Goal: Information Seeking & Learning: Learn about a topic

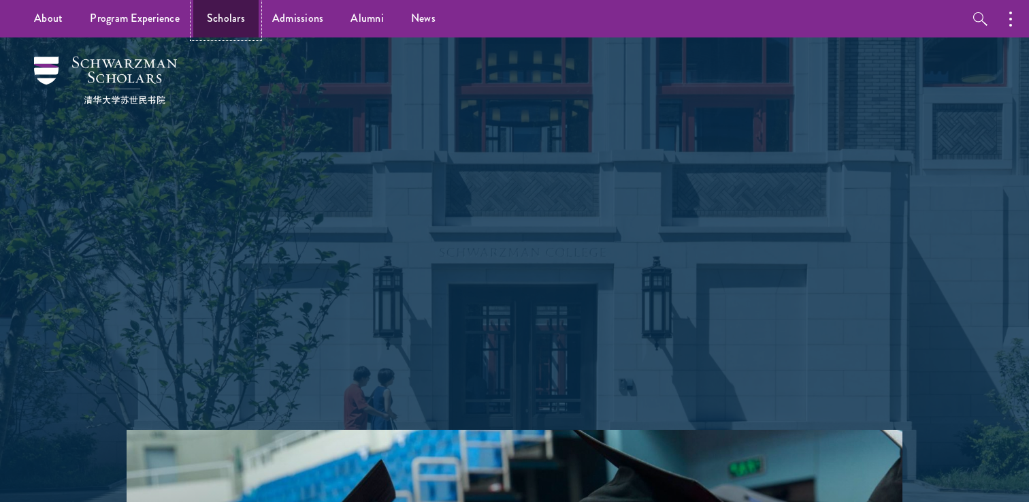
click at [252, 27] on link "Scholars" at bounding box center [225, 18] width 65 height 37
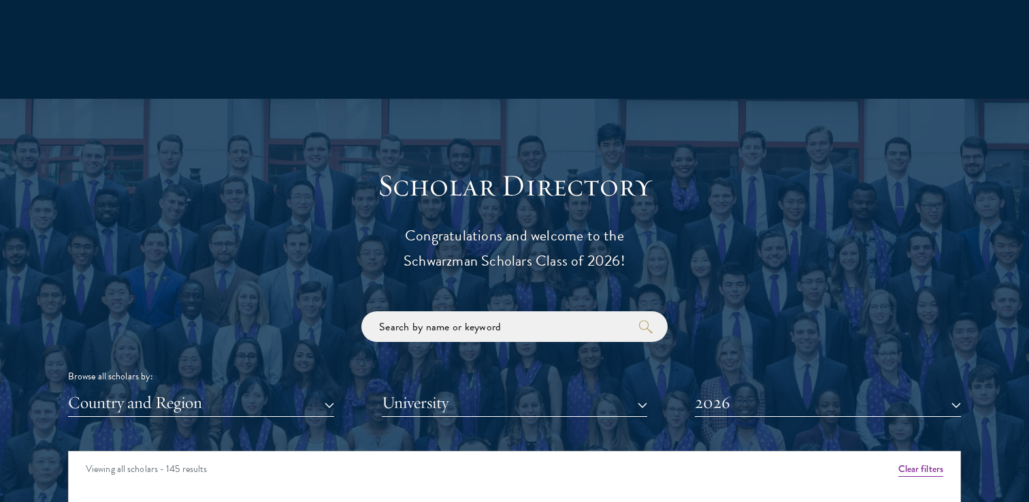
scroll to position [1542, 0]
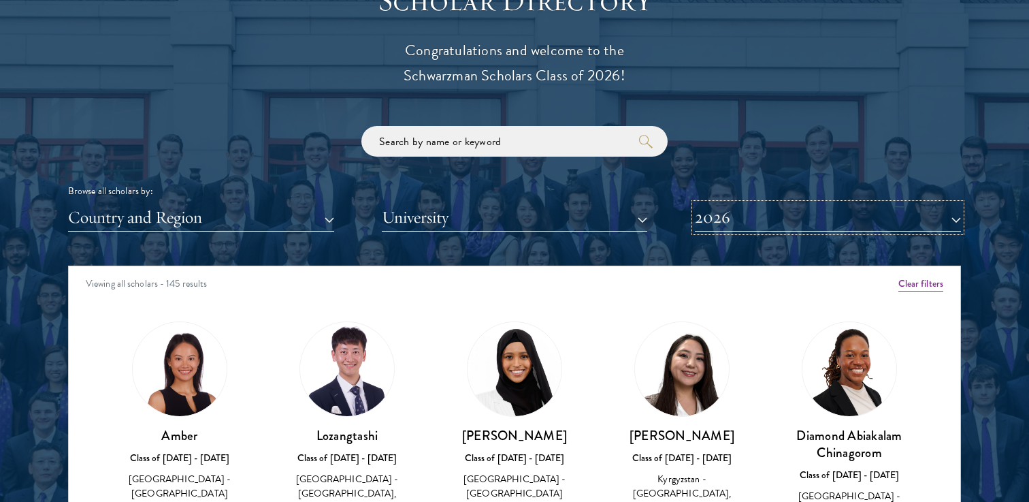
click at [764, 229] on button "2026" at bounding box center [828, 218] width 266 height 28
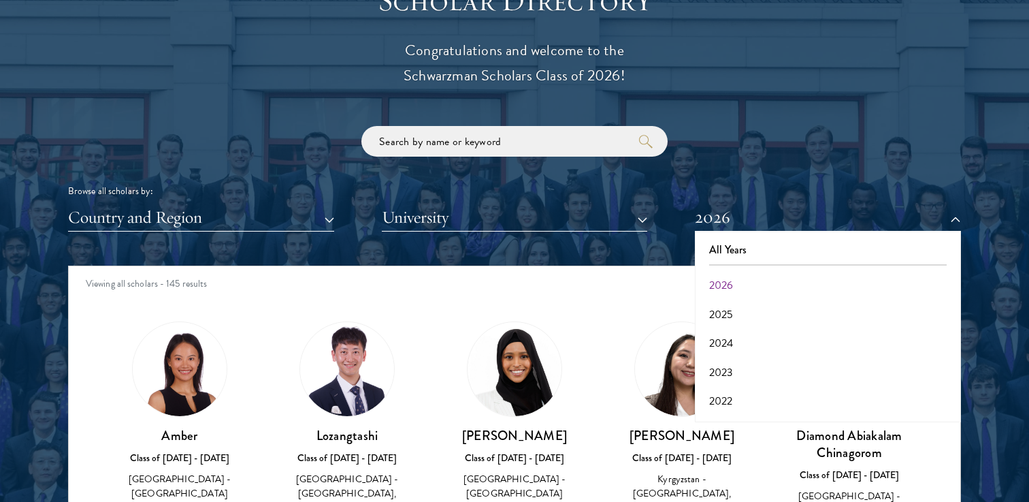
click at [672, 150] on div "Browse all scholars by: Country and Region All Countries and Regions [GEOGRAPHI…" at bounding box center [514, 179] width 893 height 106
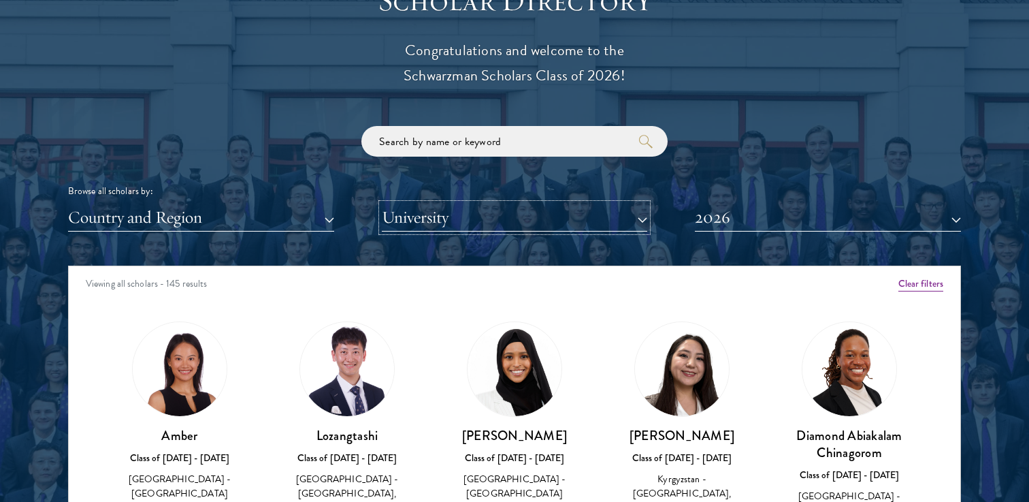
click at [513, 210] on button "University" at bounding box center [515, 218] width 266 height 28
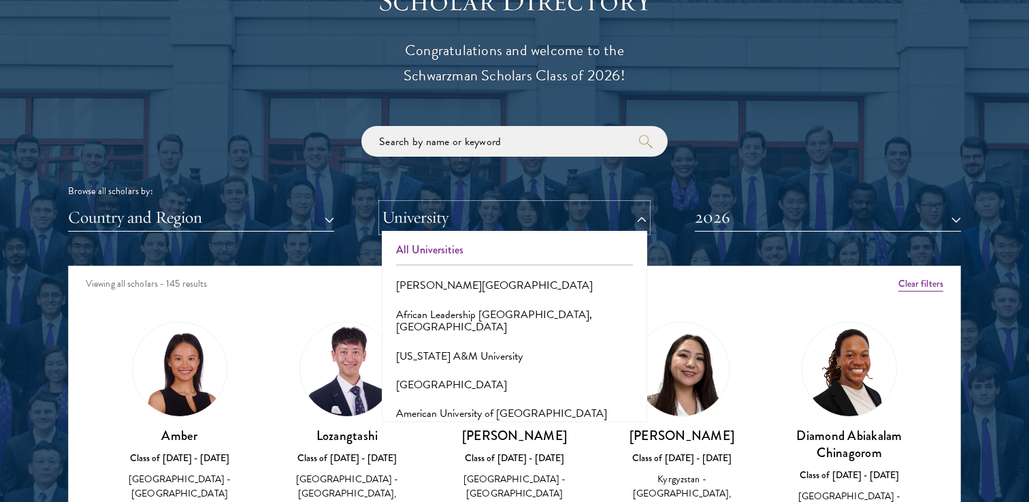
scroll to position [27, 0]
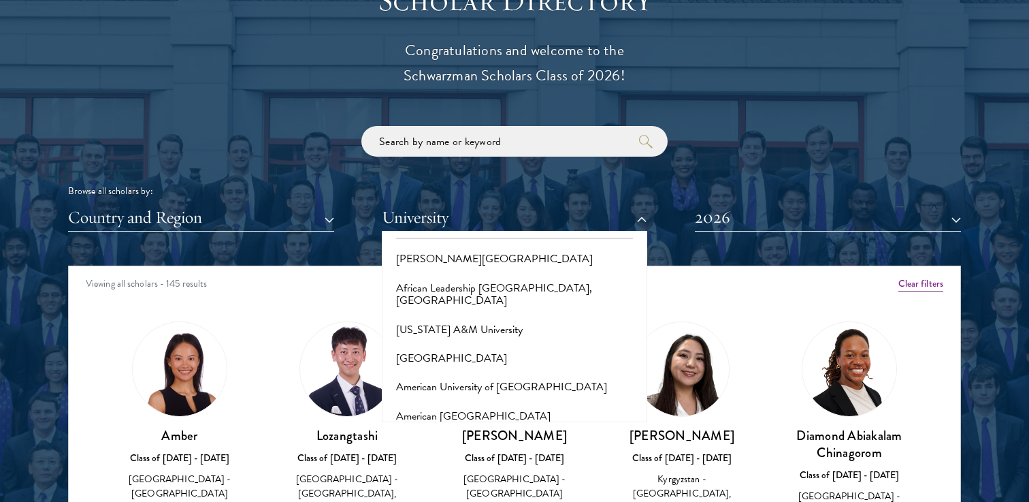
click at [321, 144] on div "Browse all scholars by: Country and Region All Countries and Regions [GEOGRAPHI…" at bounding box center [514, 179] width 893 height 106
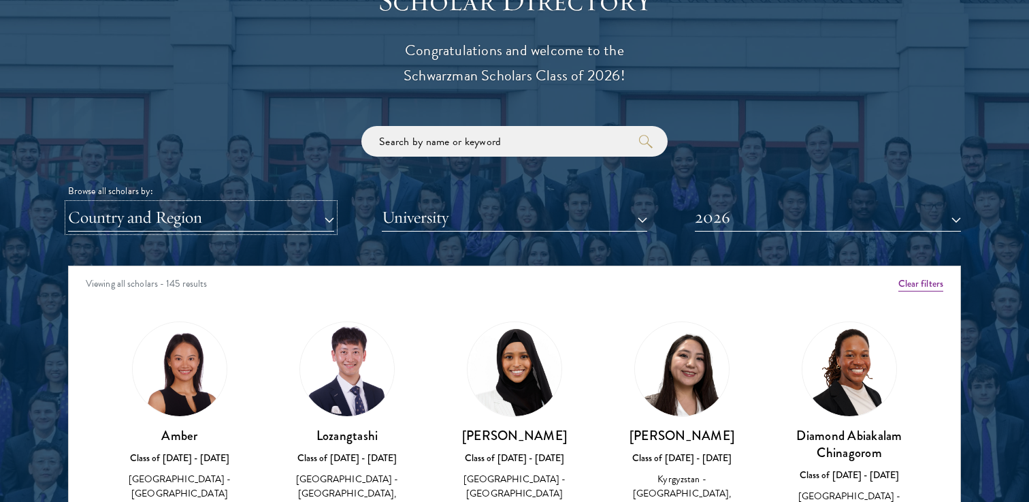
click at [309, 214] on button "Country and Region" at bounding box center [201, 218] width 266 height 28
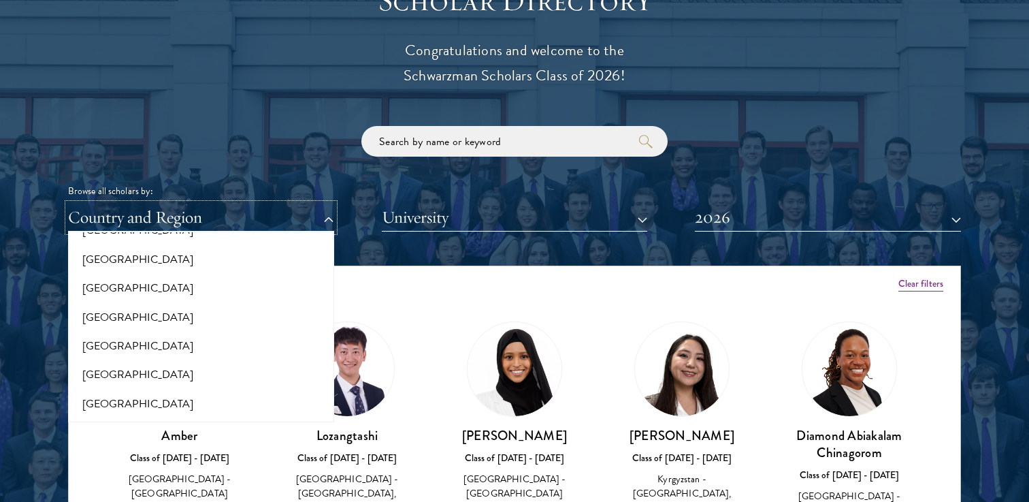
scroll to position [2847, 0]
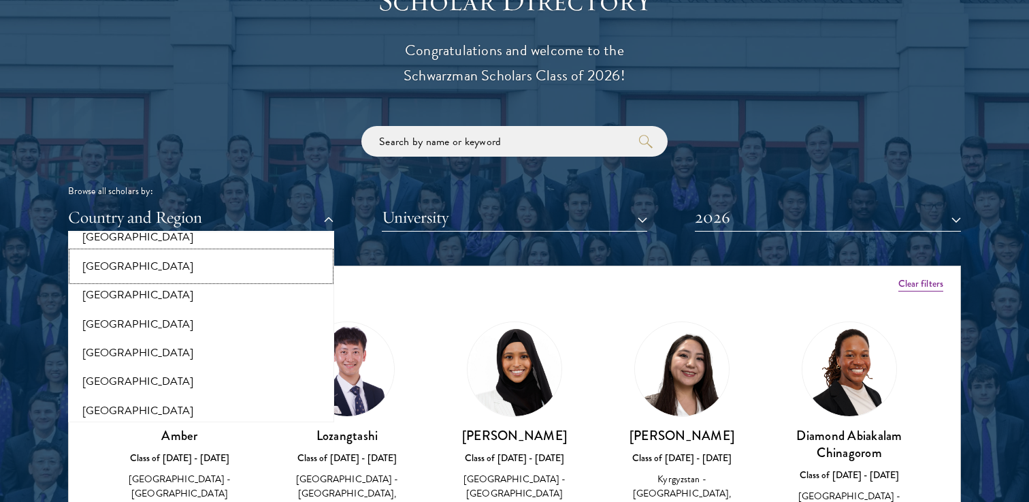
click at [225, 270] on button "[GEOGRAPHIC_DATA]" at bounding box center [201, 266] width 258 height 29
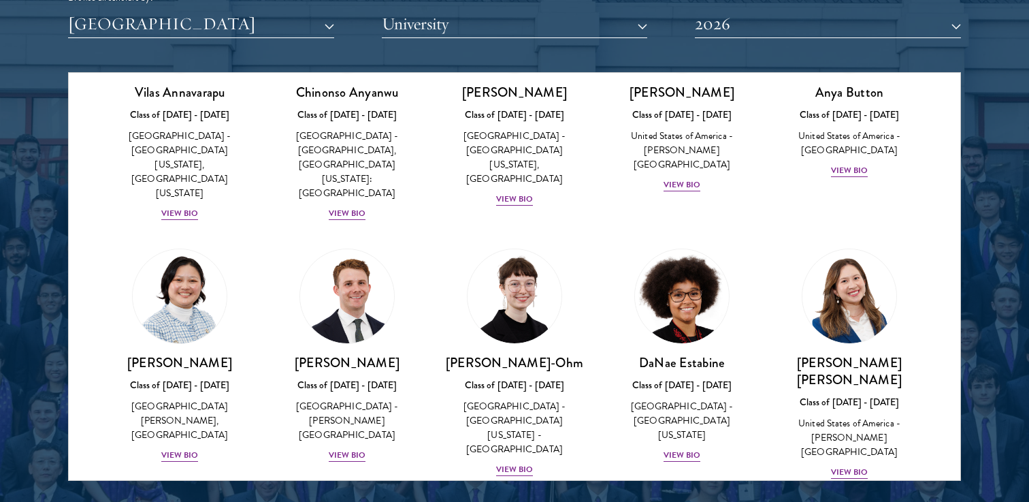
scroll to position [414, 0]
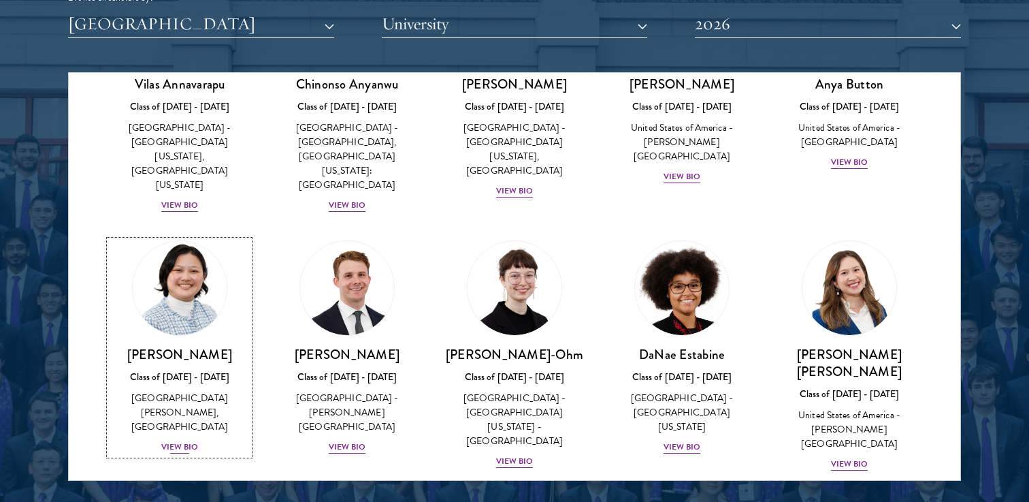
click at [206, 248] on img at bounding box center [179, 287] width 103 height 103
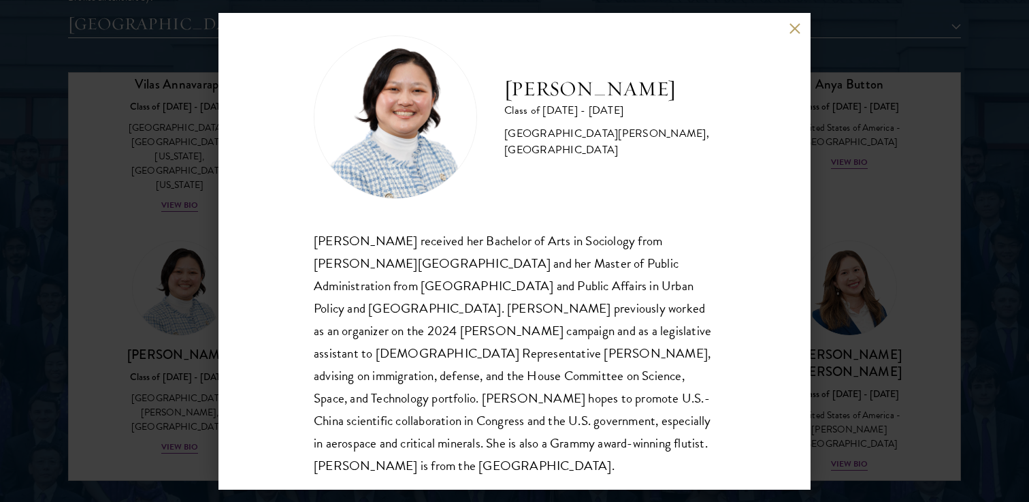
scroll to position [24, 0]
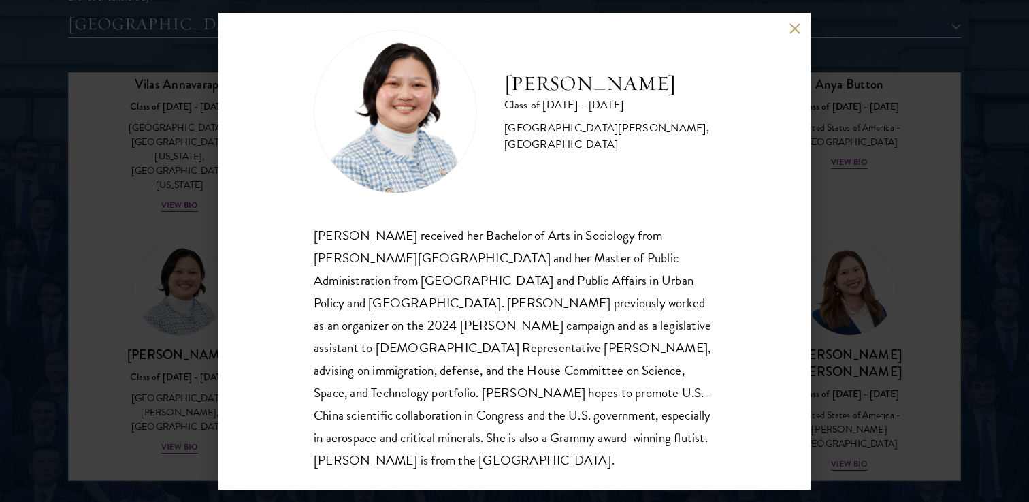
click at [790, 32] on button at bounding box center [795, 29] width 12 height 12
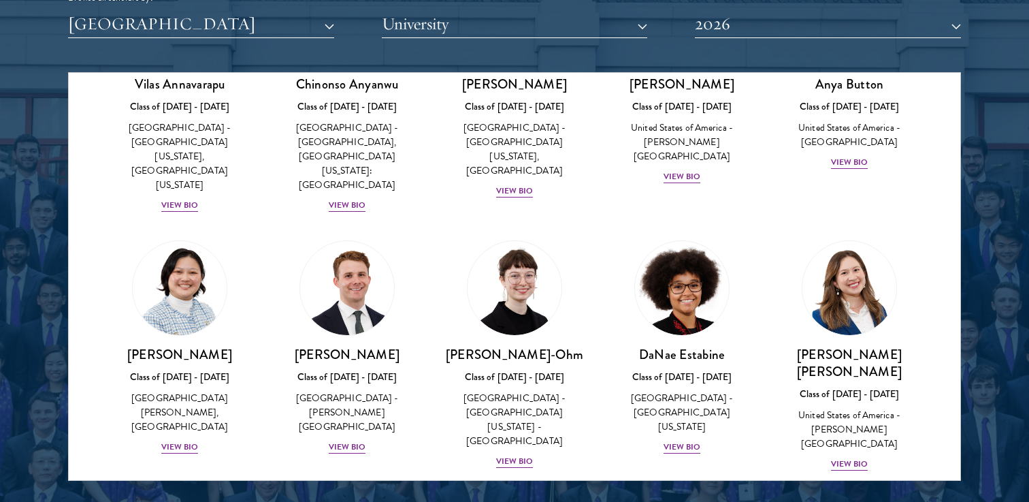
click at [48, 172] on div at bounding box center [514, 134] width 1029 height 828
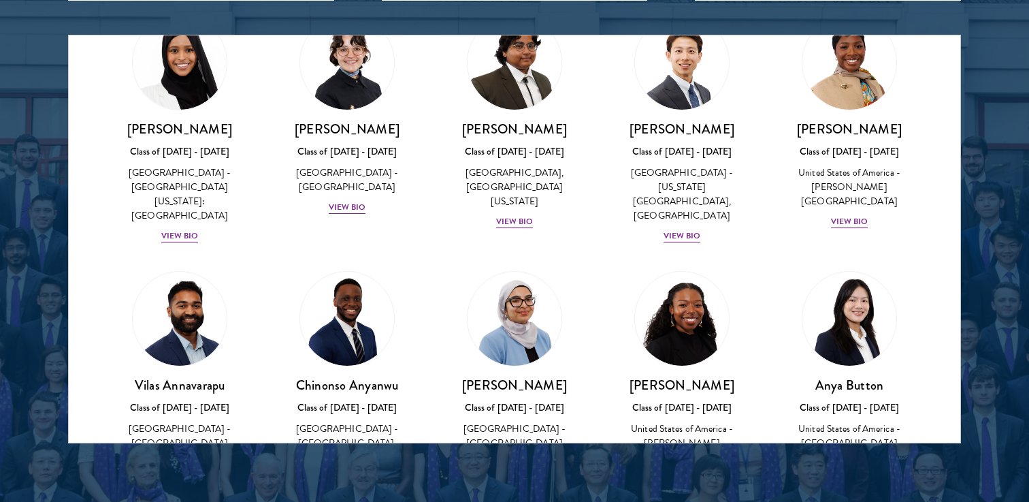
scroll to position [77, 0]
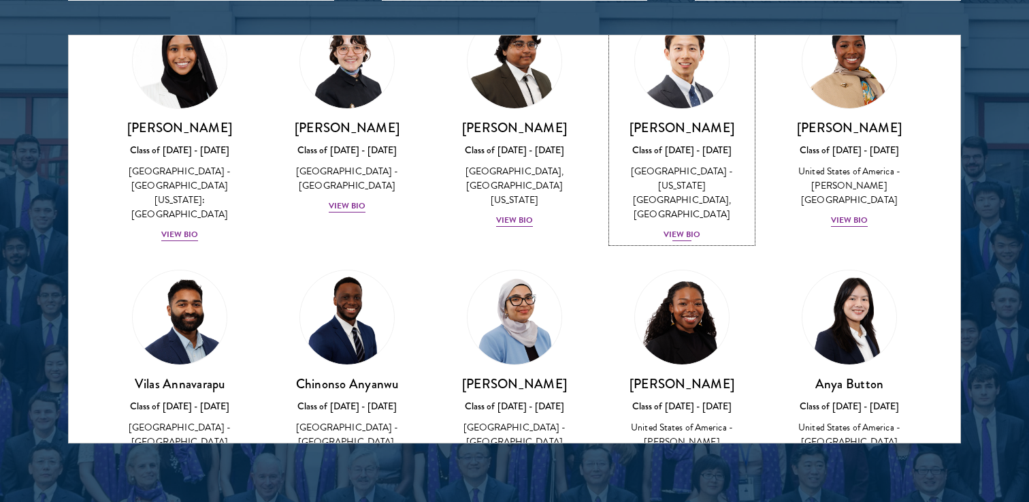
click at [681, 131] on h3 "[PERSON_NAME]" at bounding box center [682, 127] width 140 height 17
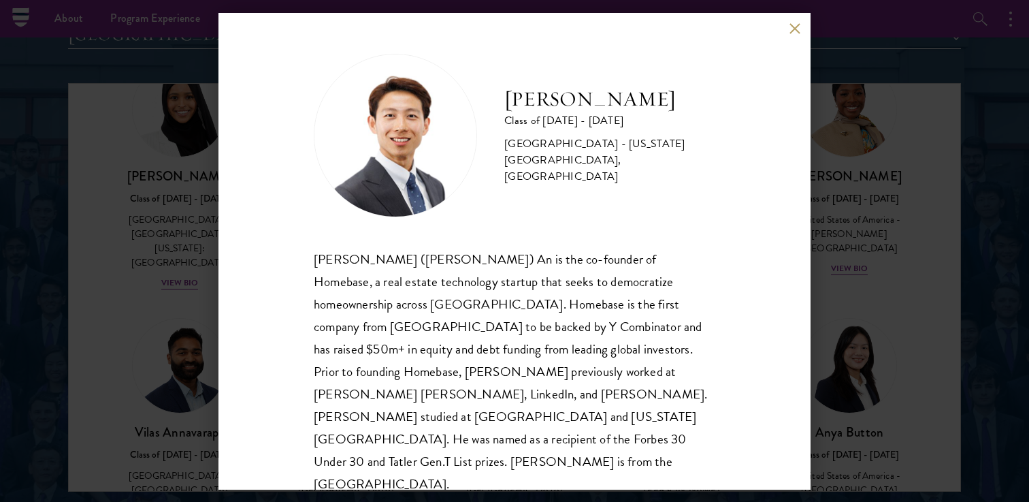
scroll to position [1722, 0]
click at [794, 31] on button at bounding box center [795, 29] width 12 height 12
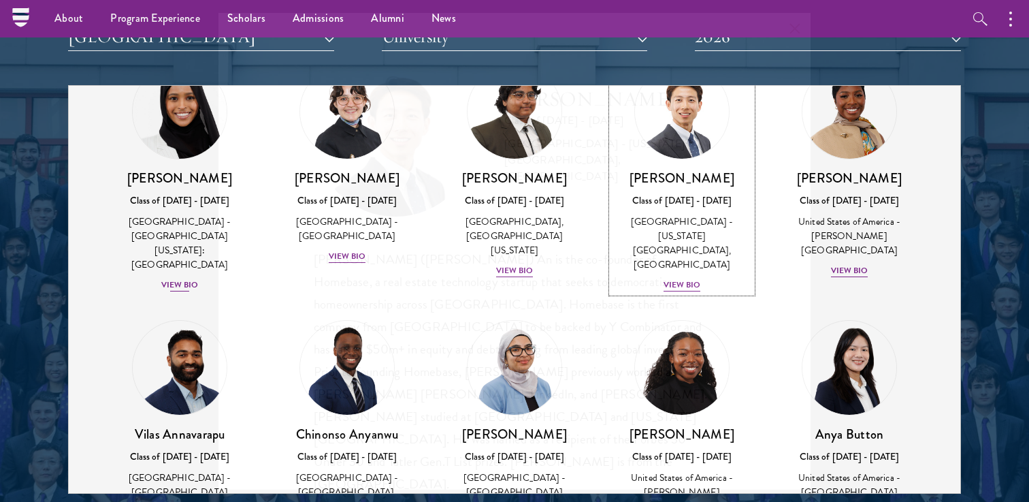
scroll to position [55, 0]
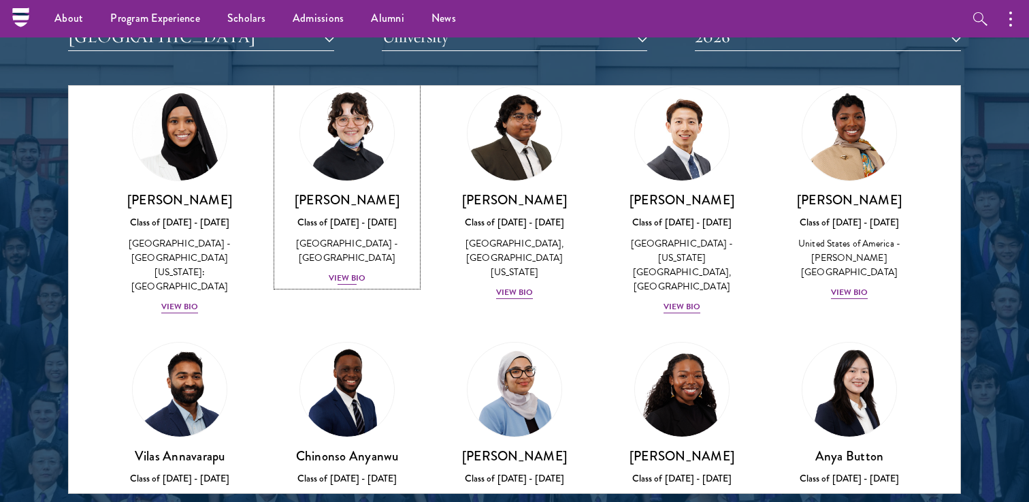
click at [282, 282] on div "[PERSON_NAME] Class of [DATE] - [DATE] [GEOGRAPHIC_DATA] - [GEOGRAPHIC_DATA] Vi…" at bounding box center [347, 238] width 140 height 95
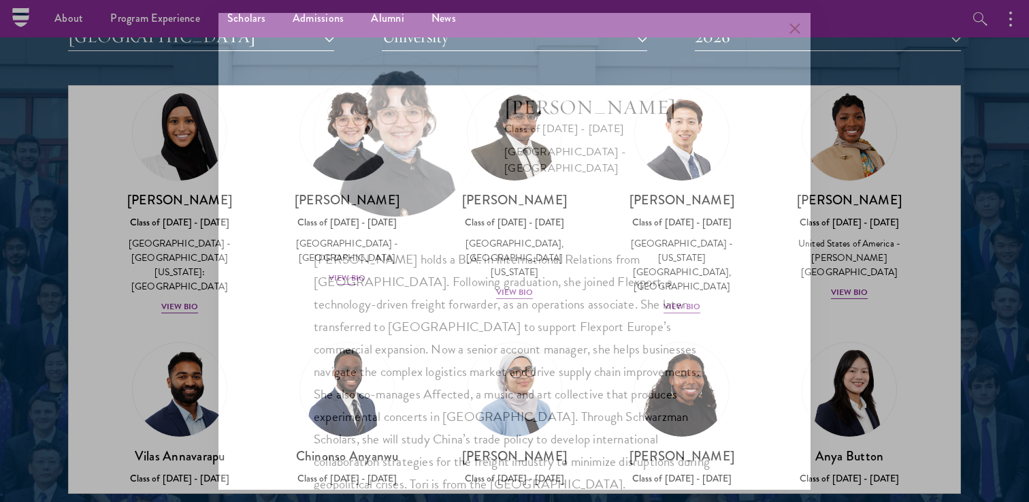
scroll to position [24, 0]
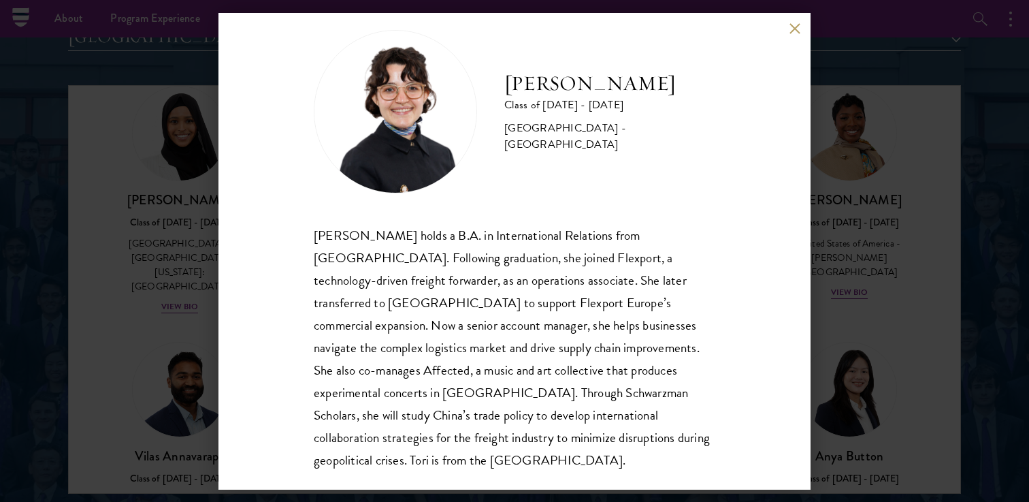
click at [791, 26] on button at bounding box center [795, 29] width 12 height 12
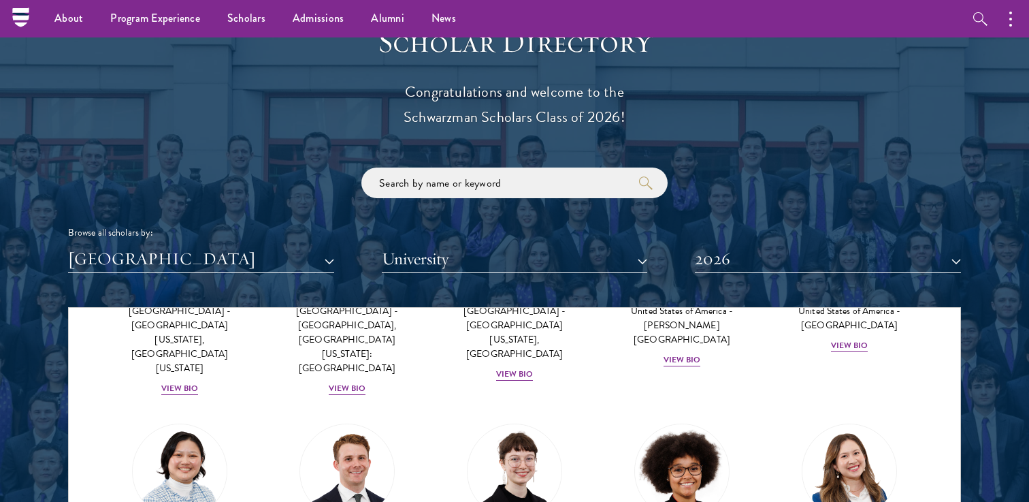
scroll to position [1461, 0]
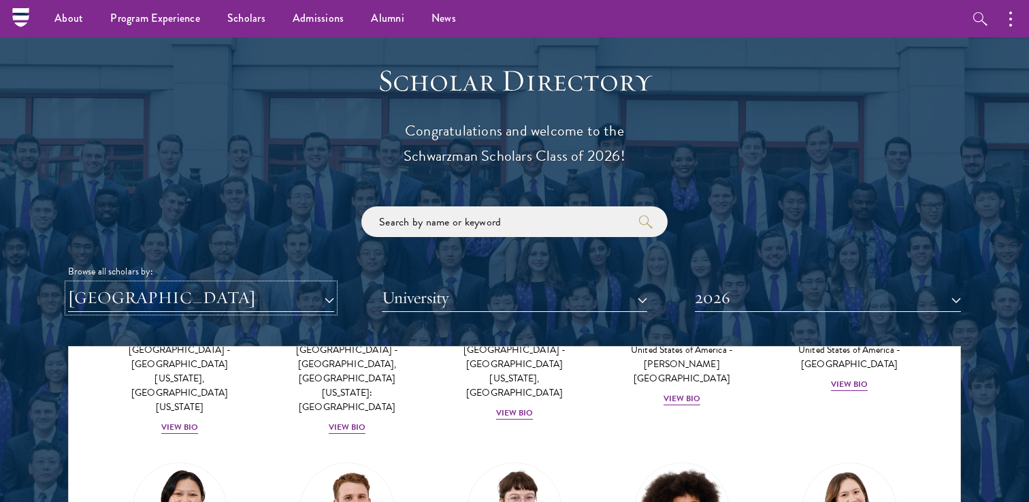
click at [182, 286] on button "[GEOGRAPHIC_DATA]" at bounding box center [201, 298] width 266 height 28
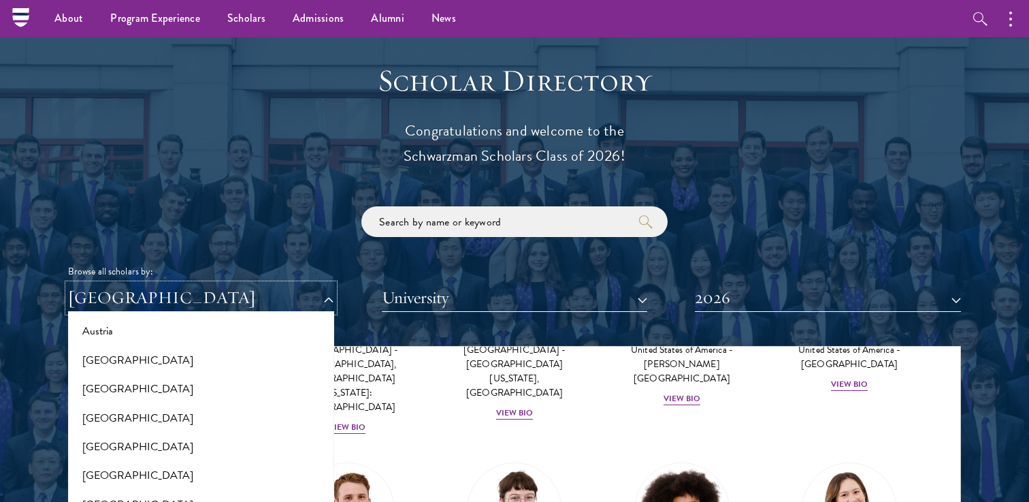
scroll to position [0, 0]
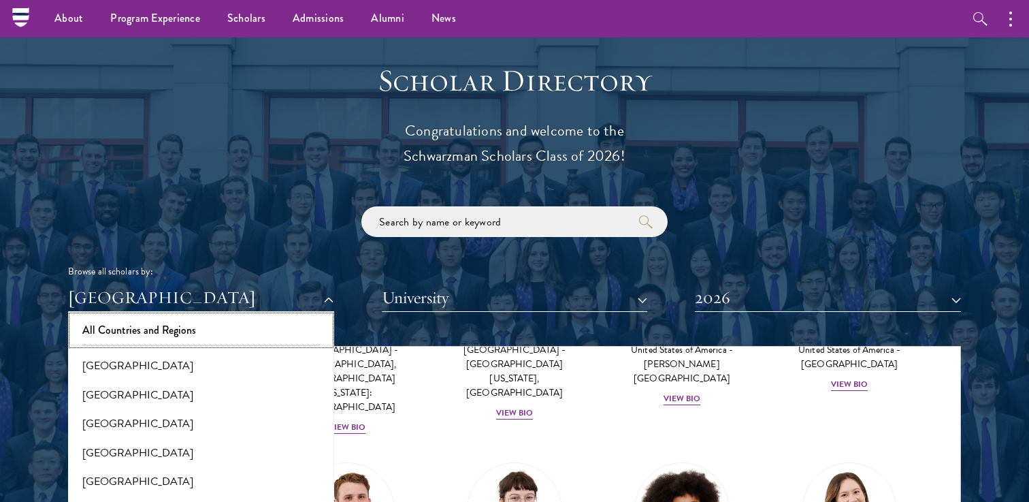
click at [178, 334] on button "All Countries and Regions" at bounding box center [201, 330] width 258 height 29
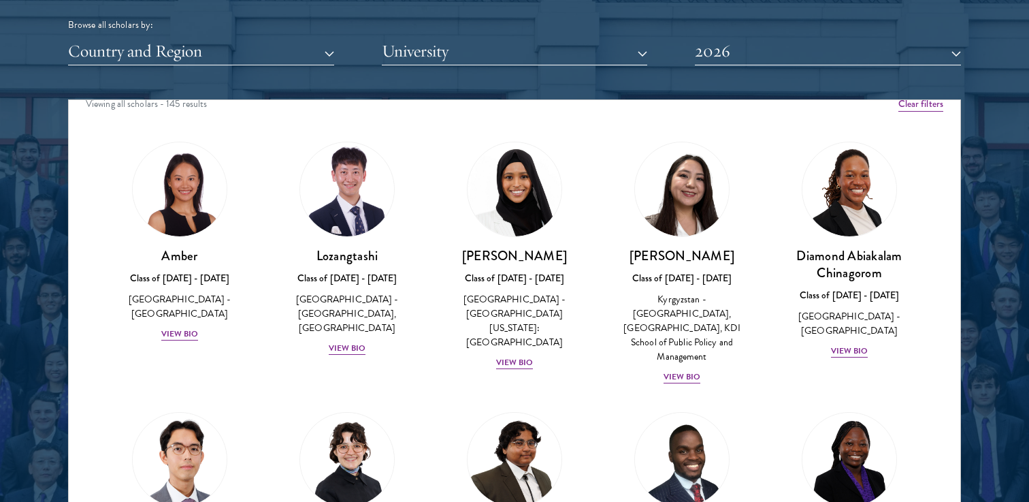
scroll to position [10, 0]
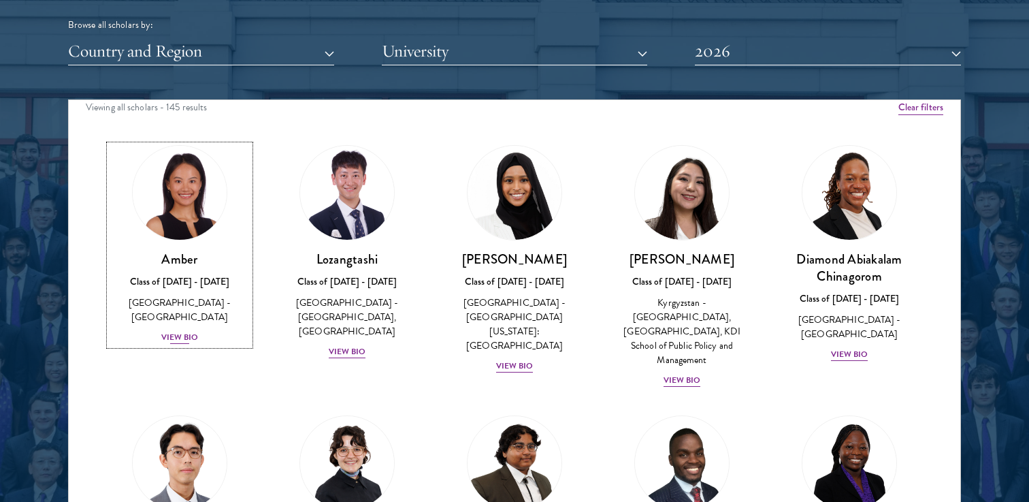
click at [196, 280] on div "Class of [DATE] - [DATE]" at bounding box center [180, 281] width 140 height 14
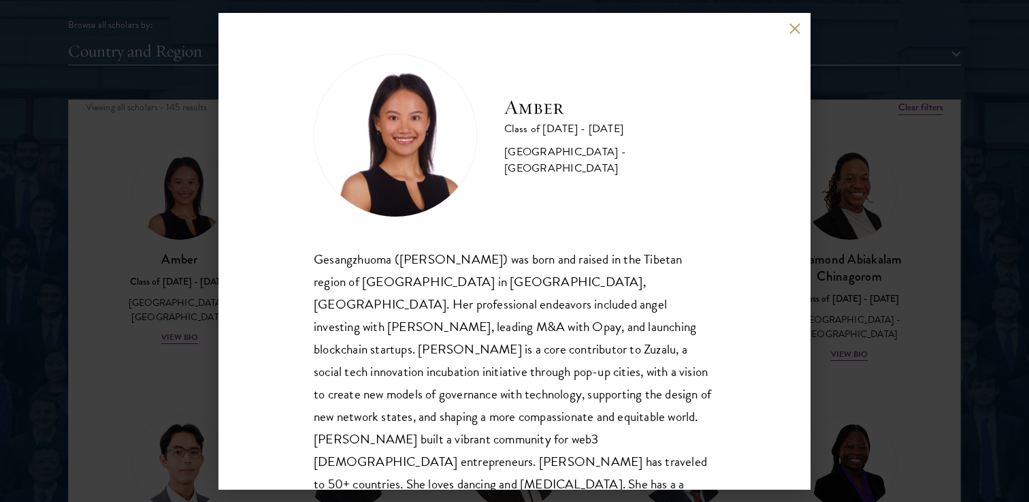
scroll to position [24, 0]
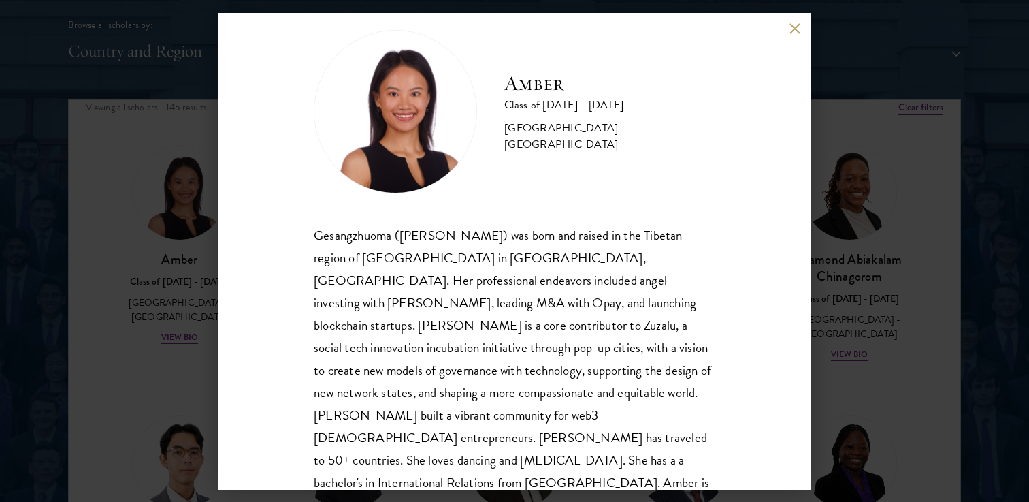
click at [798, 23] on button at bounding box center [795, 29] width 12 height 12
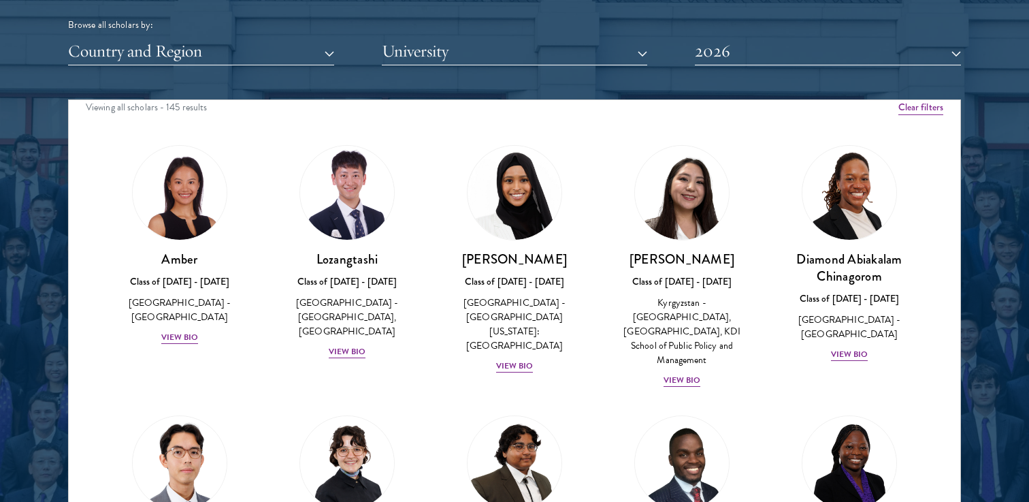
click at [432, 231] on div "[PERSON_NAME] Class of [DATE] - [DATE] [GEOGRAPHIC_DATA] - [GEOGRAPHIC_DATA][US…" at bounding box center [514, 259] width 167 height 256
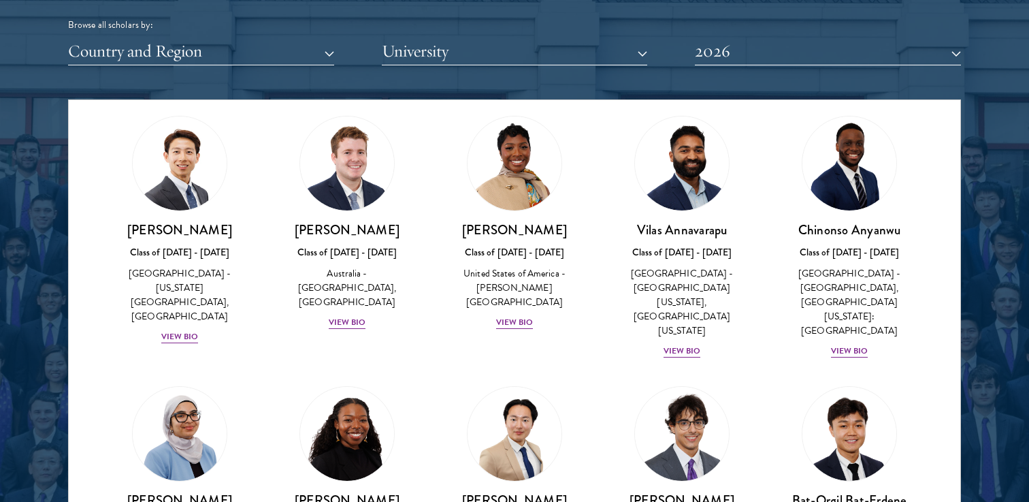
scroll to position [614, 0]
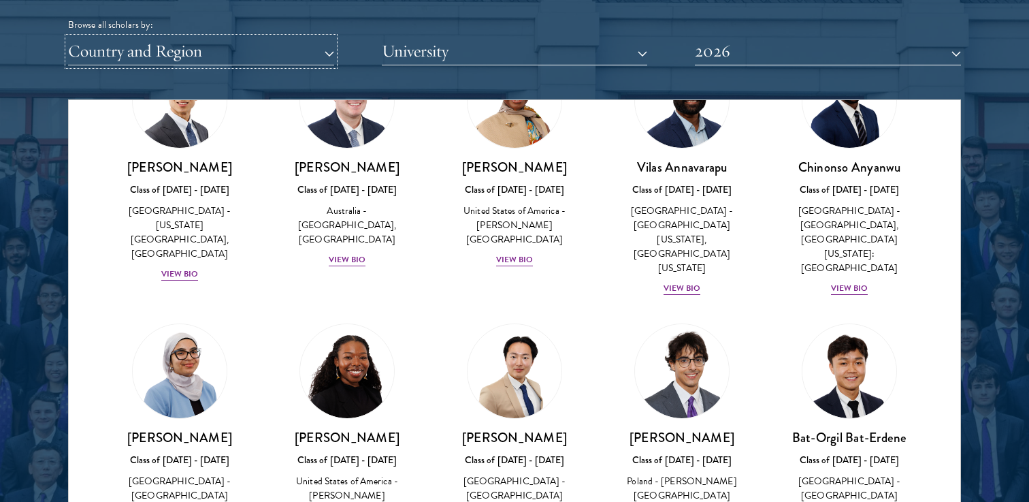
click at [209, 52] on button "Country and Region" at bounding box center [201, 51] width 266 height 28
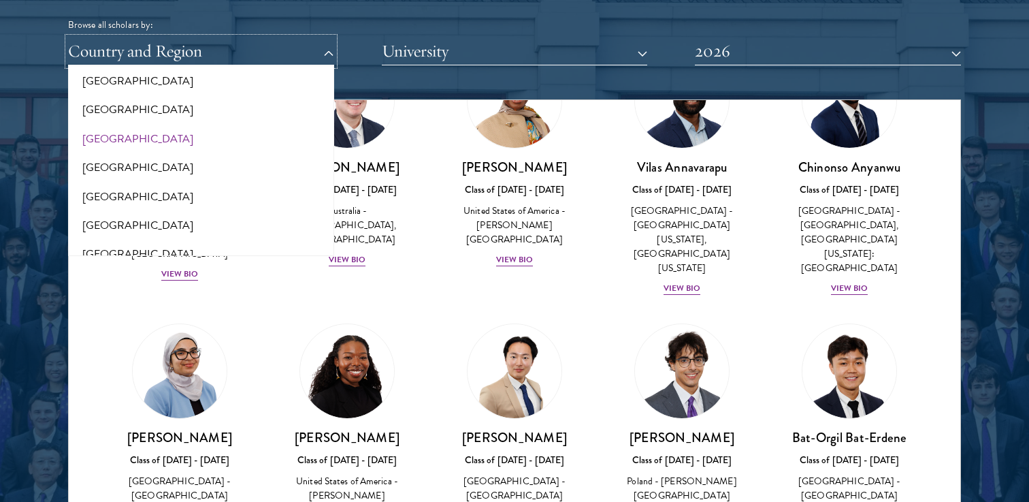
scroll to position [2804, 0]
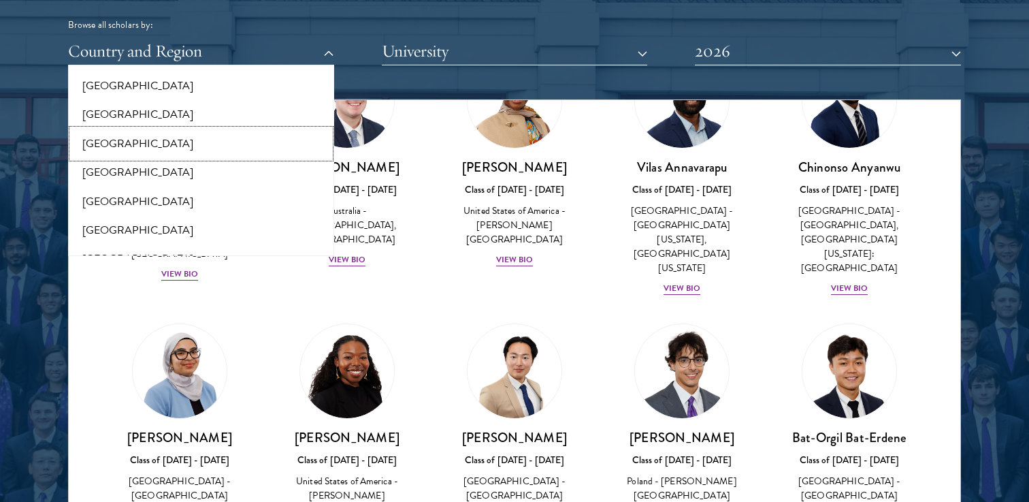
click at [165, 149] on button "[GEOGRAPHIC_DATA]" at bounding box center [201, 143] width 258 height 29
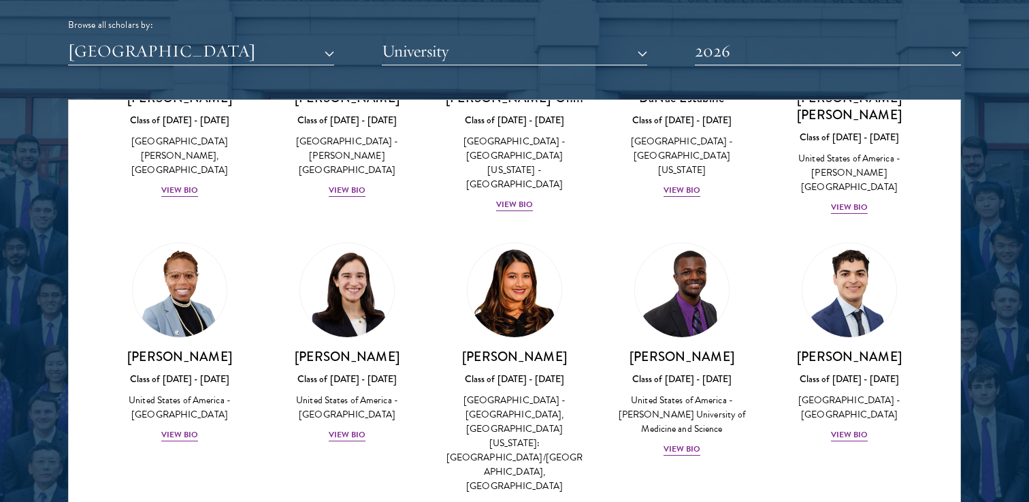
scroll to position [564, 0]
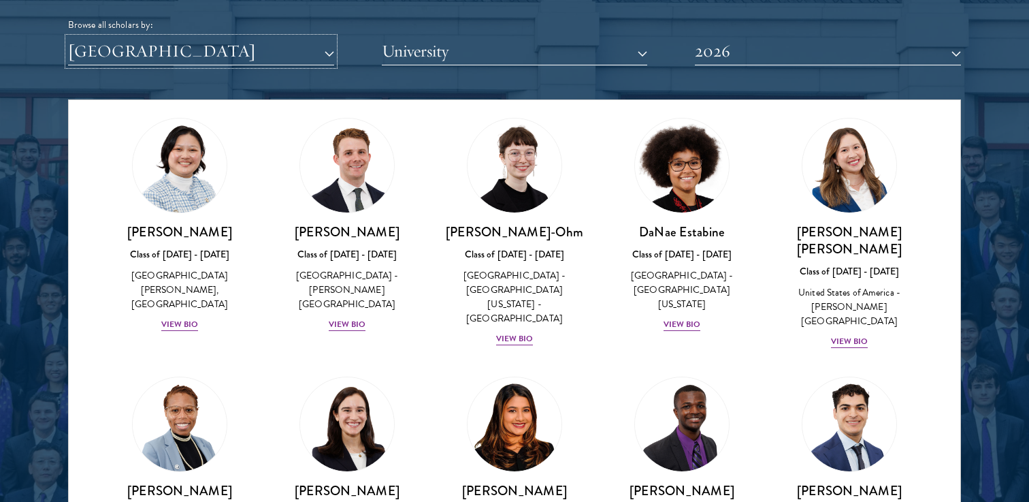
click at [172, 48] on button "[GEOGRAPHIC_DATA]" at bounding box center [201, 51] width 266 height 28
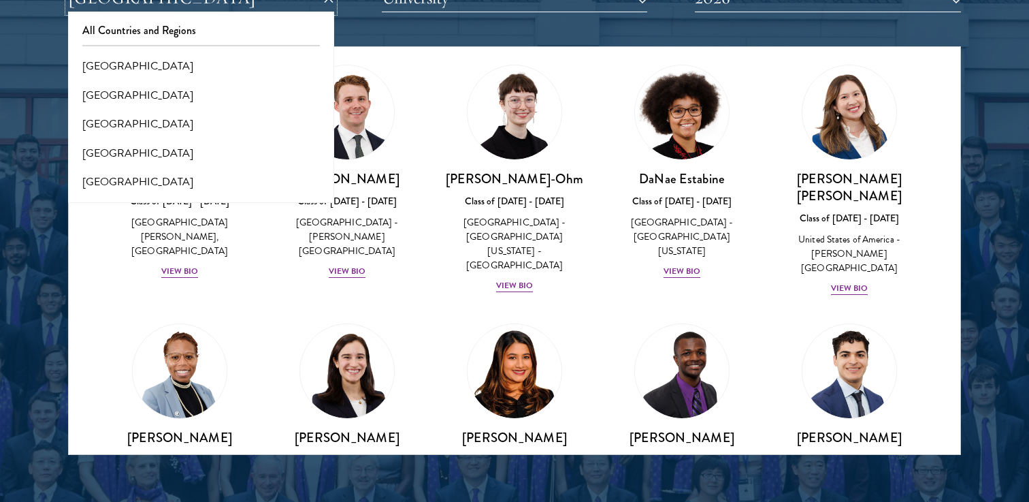
scroll to position [1783, 0]
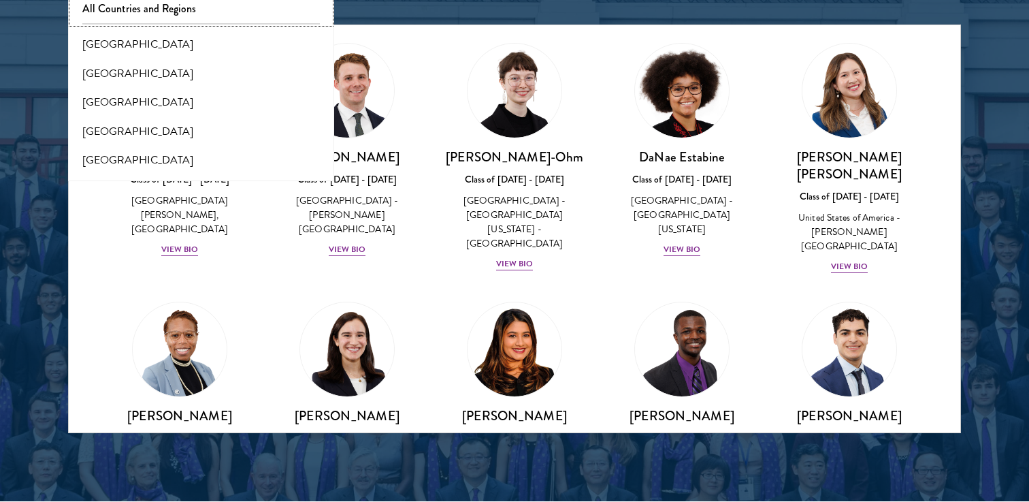
click at [149, 13] on button "All Countries and Regions" at bounding box center [201, 9] width 258 height 29
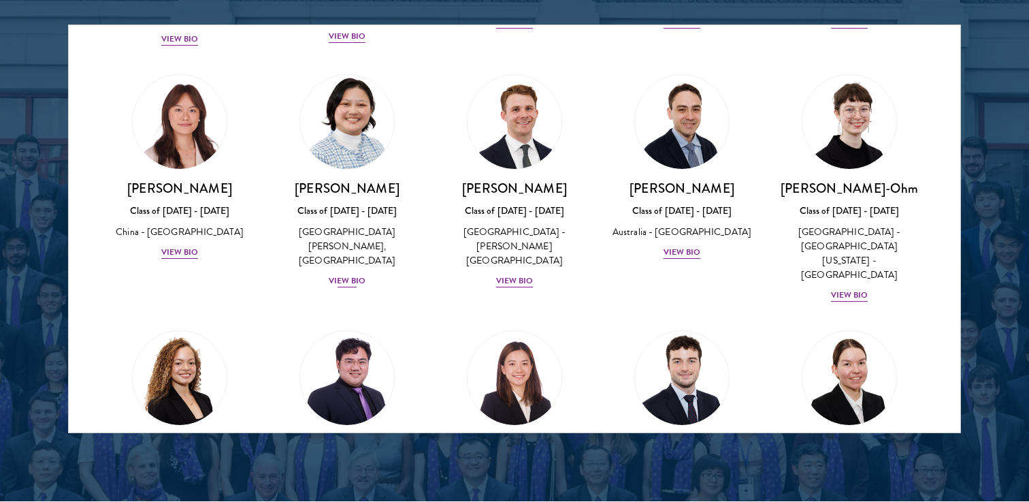
scroll to position [1302, 0]
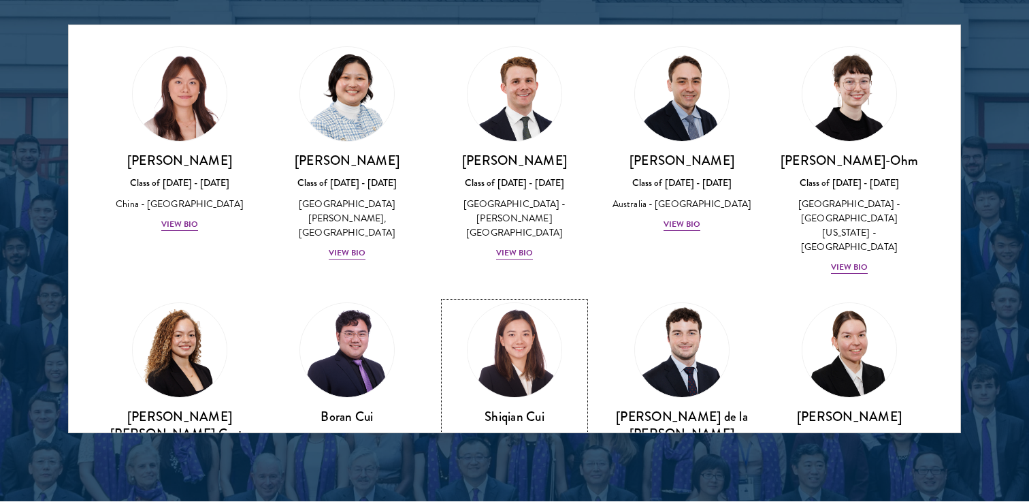
click at [508, 298] on img at bounding box center [514, 349] width 103 height 103
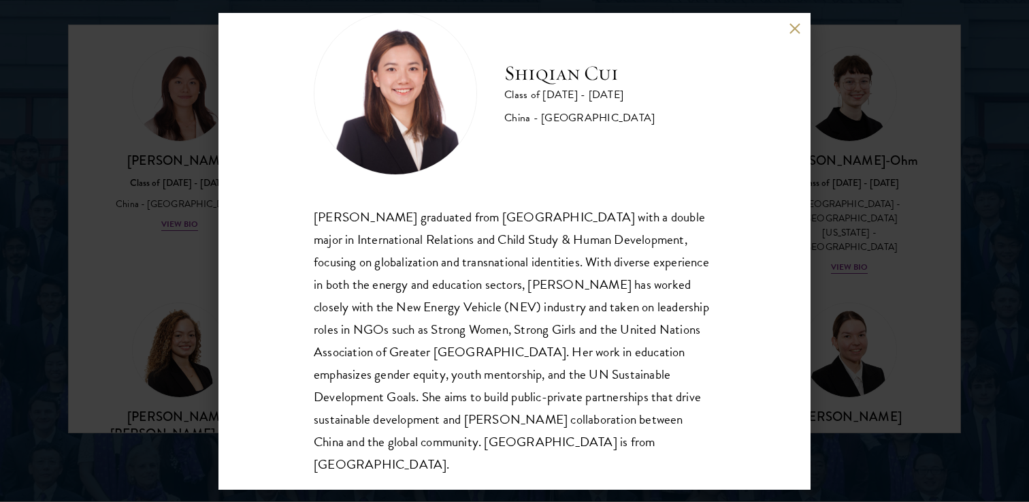
scroll to position [46, 0]
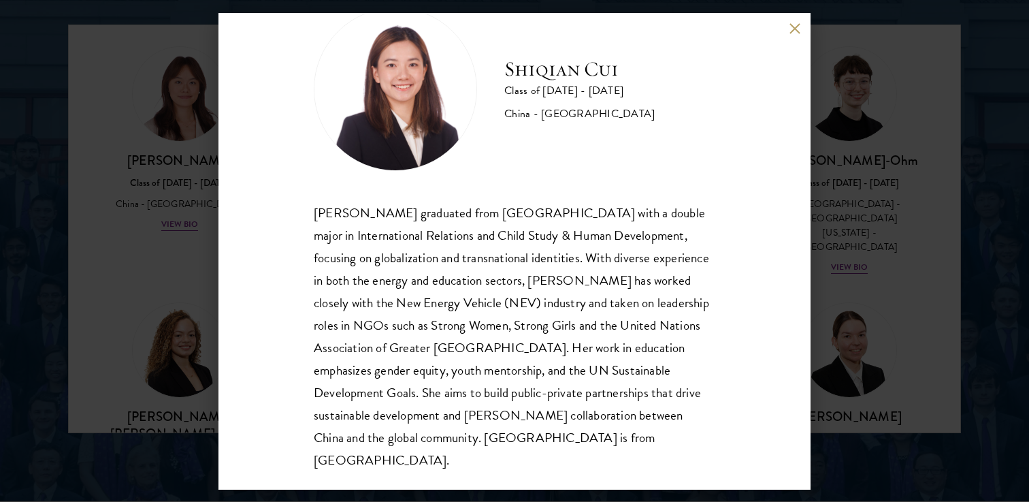
click at [788, 28] on div "[PERSON_NAME] Class of [DATE] - [DATE] [GEOGRAPHIC_DATA] - [GEOGRAPHIC_DATA] [P…" at bounding box center [515, 251] width 592 height 476
click at [790, 28] on button at bounding box center [795, 29] width 12 height 12
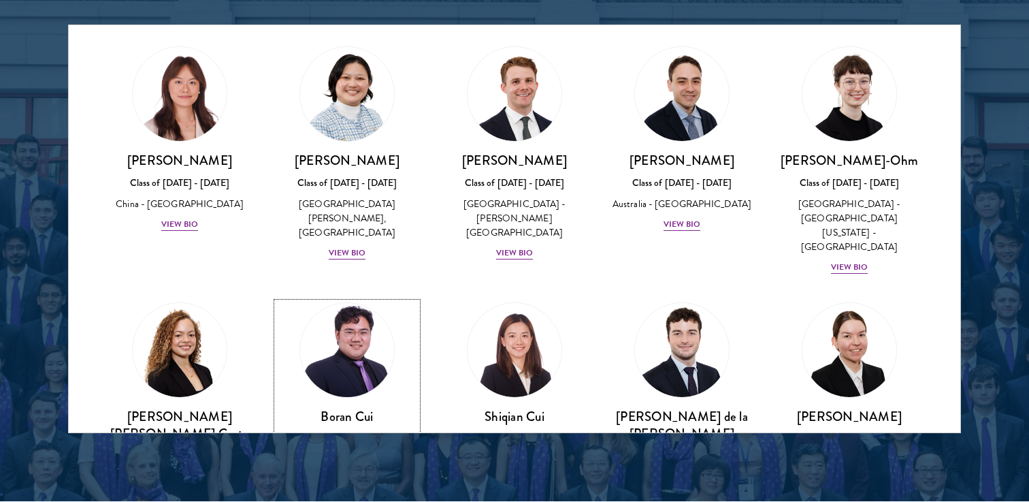
click at [277, 302] on link "[PERSON_NAME] Class of [DATE] - [DATE] [GEOGRAPHIC_DATA] - [GEOGRAPHIC_DATA] Vi…" at bounding box center [347, 395] width 140 height 186
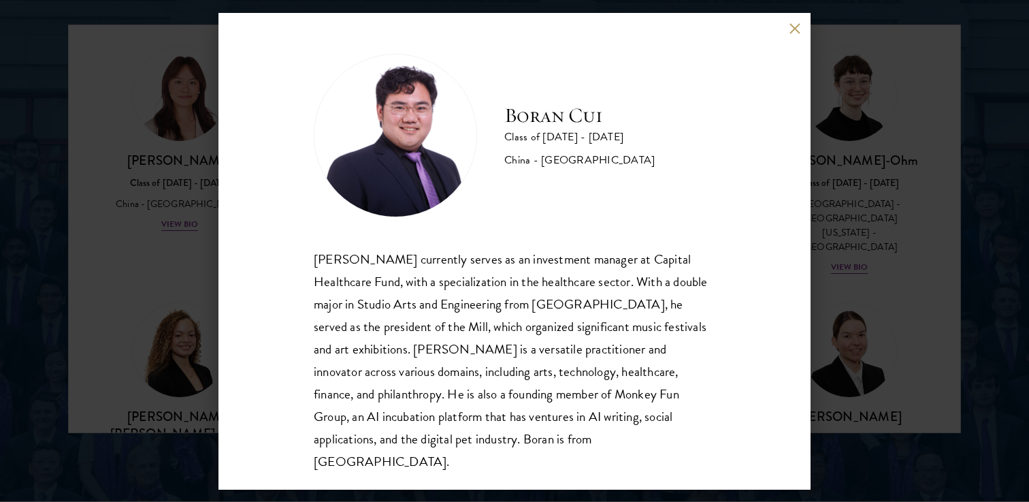
click at [789, 33] on button at bounding box center [795, 29] width 12 height 12
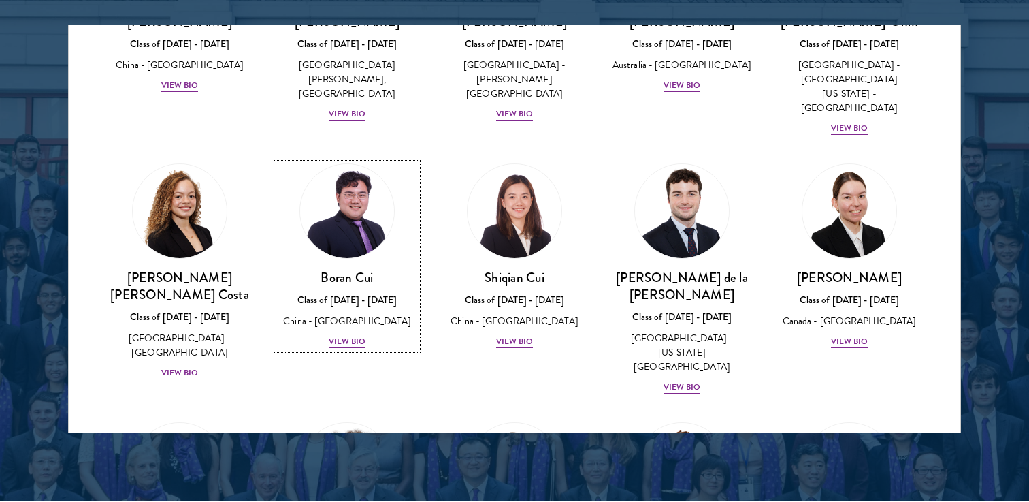
scroll to position [1480, 0]
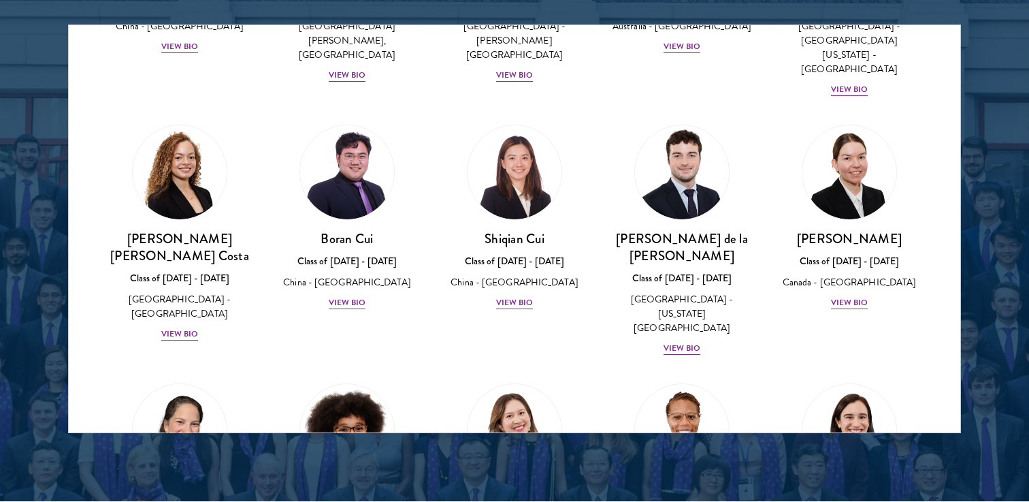
click at [425, 370] on div "[PERSON_NAME] Class of [DATE] - [DATE] [GEOGRAPHIC_DATA] - [GEOGRAPHIC_DATA][US…" at bounding box center [346, 491] width 167 height 242
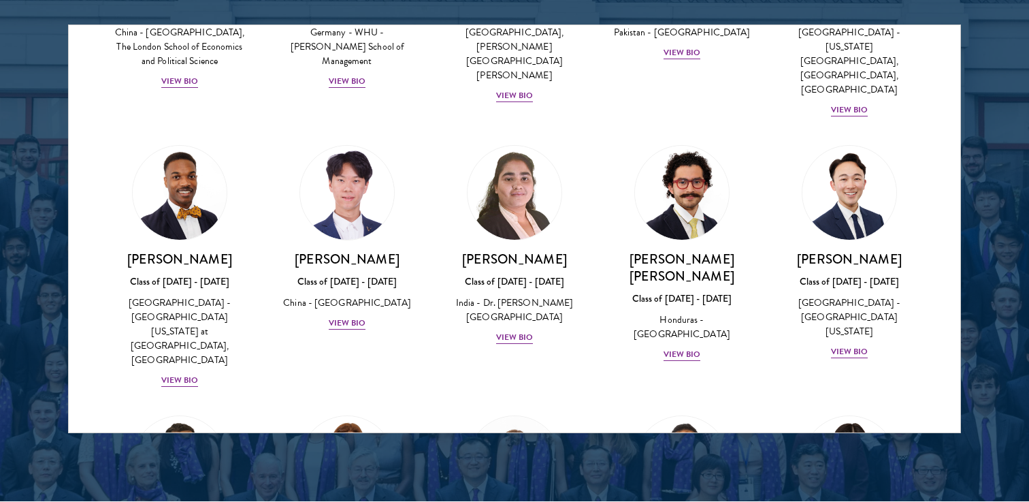
scroll to position [2758, 0]
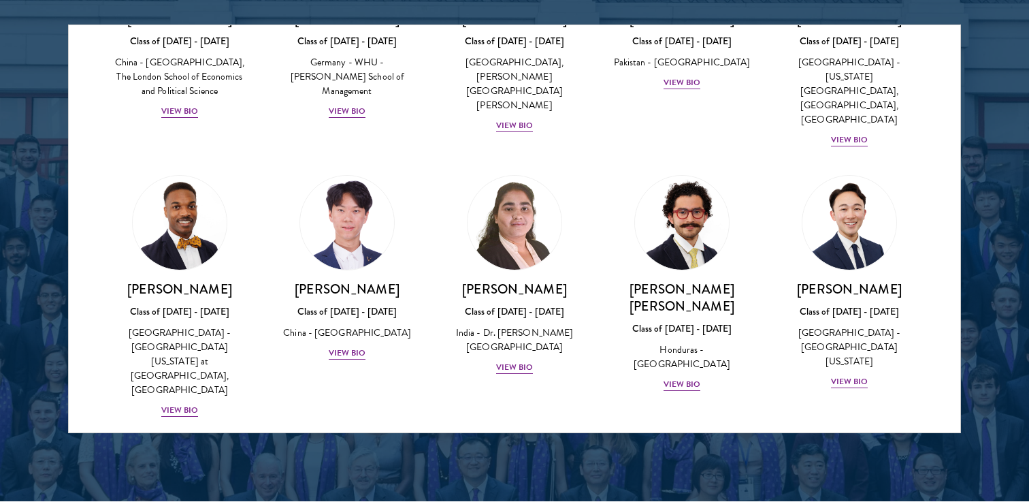
click at [531, 441] on img at bounding box center [514, 492] width 103 height 103
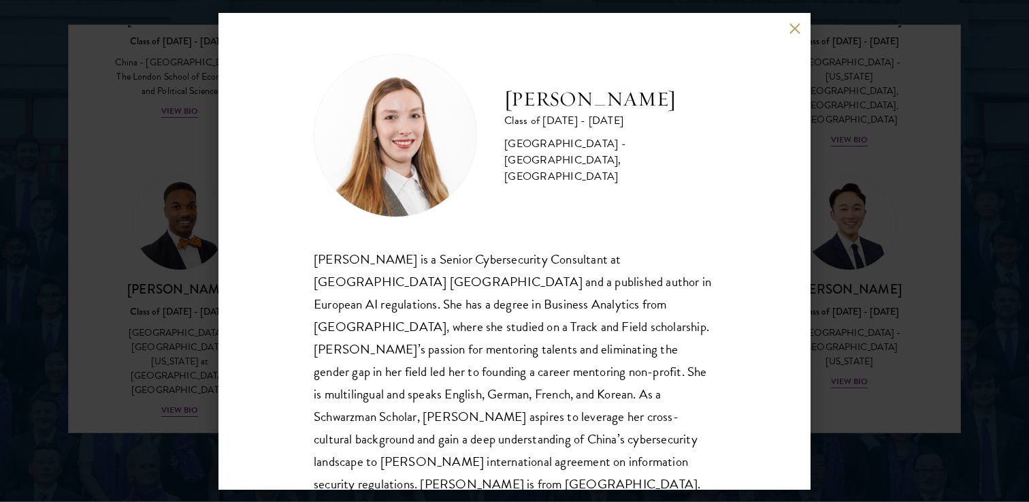
scroll to position [24, 0]
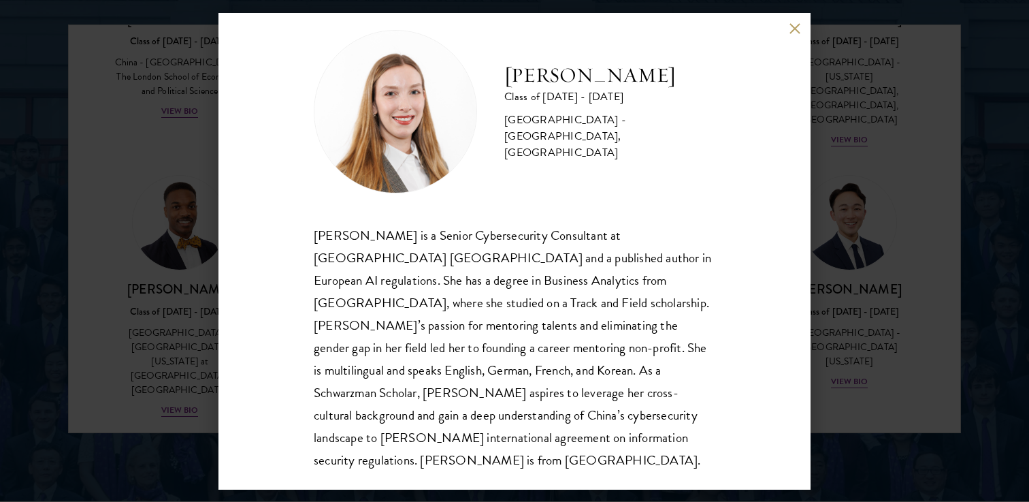
click at [792, 22] on div "[PERSON_NAME] Class of [DATE] - [DATE] [GEOGRAPHIC_DATA] - [GEOGRAPHIC_DATA], […" at bounding box center [515, 251] width 592 height 476
click at [792, 25] on button at bounding box center [795, 29] width 12 height 12
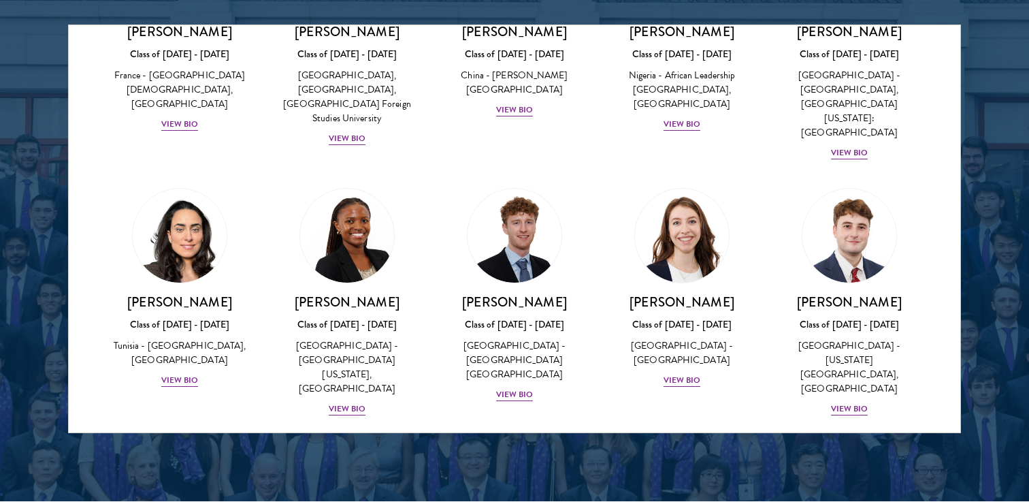
scroll to position [4254, 0]
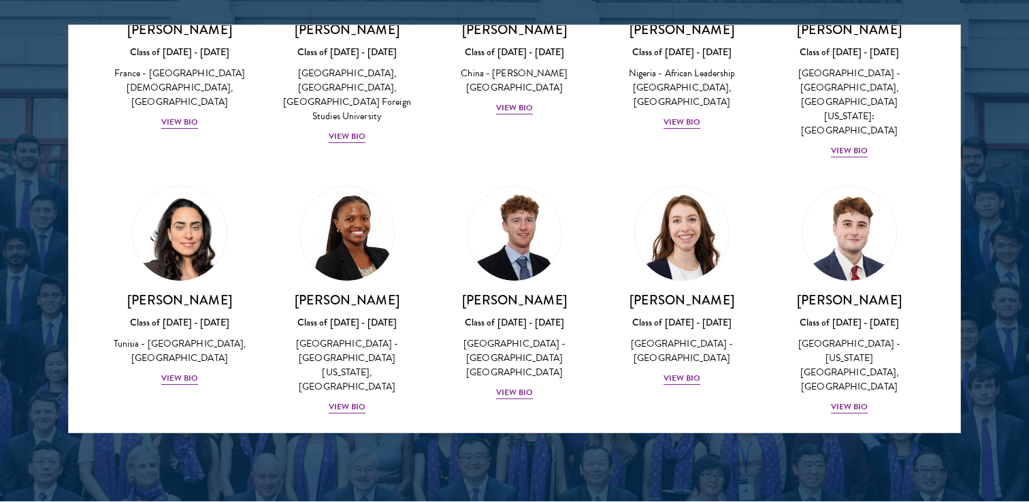
click at [159, 438] on img at bounding box center [179, 489] width 103 height 103
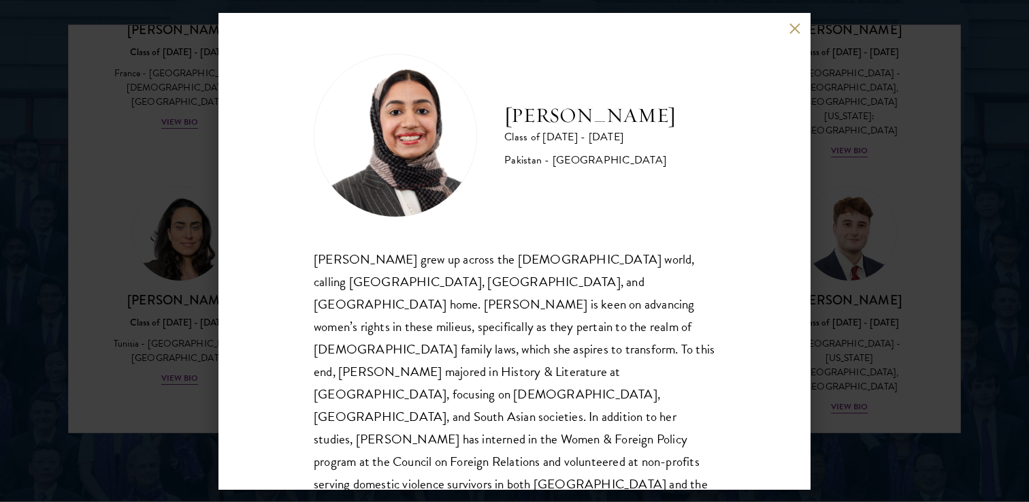
click at [803, 29] on div "[PERSON_NAME] Class of [DATE] - [DATE] [GEOGRAPHIC_DATA] - [GEOGRAPHIC_DATA] [P…" at bounding box center [515, 251] width 592 height 476
click at [797, 29] on button at bounding box center [795, 29] width 12 height 12
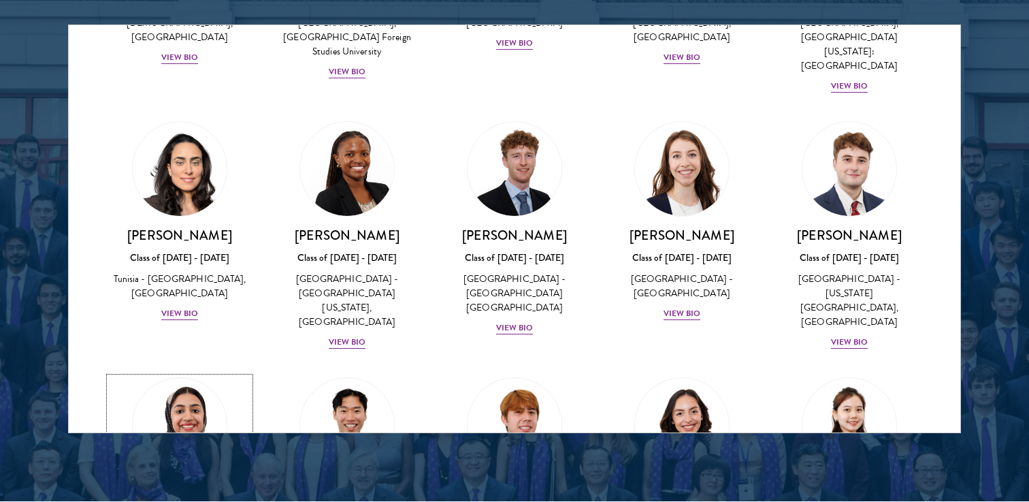
scroll to position [4328, 0]
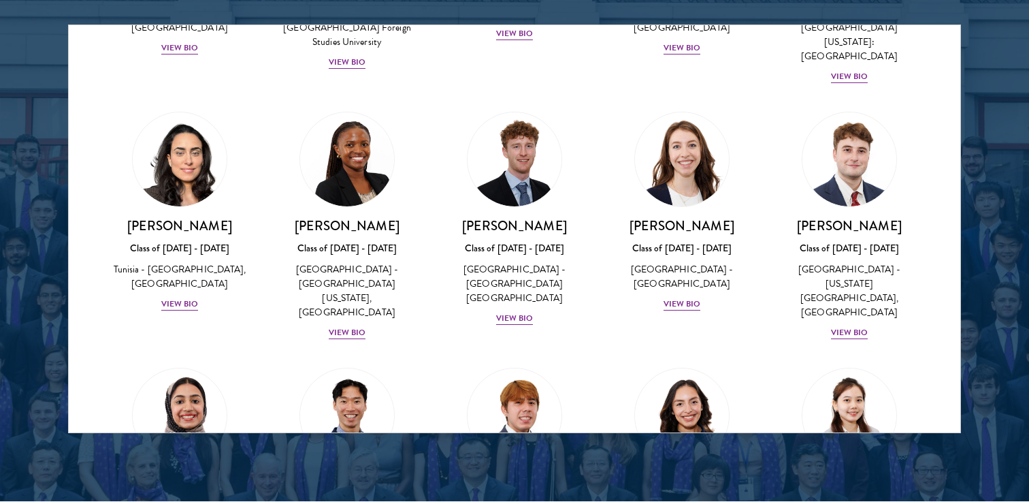
click at [438, 354] on div "[PERSON_NAME] Class of [DATE] - [DATE] [GEOGRAPHIC_DATA] - [GEOGRAPHIC_DATA] Vi…" at bounding box center [514, 467] width 167 height 227
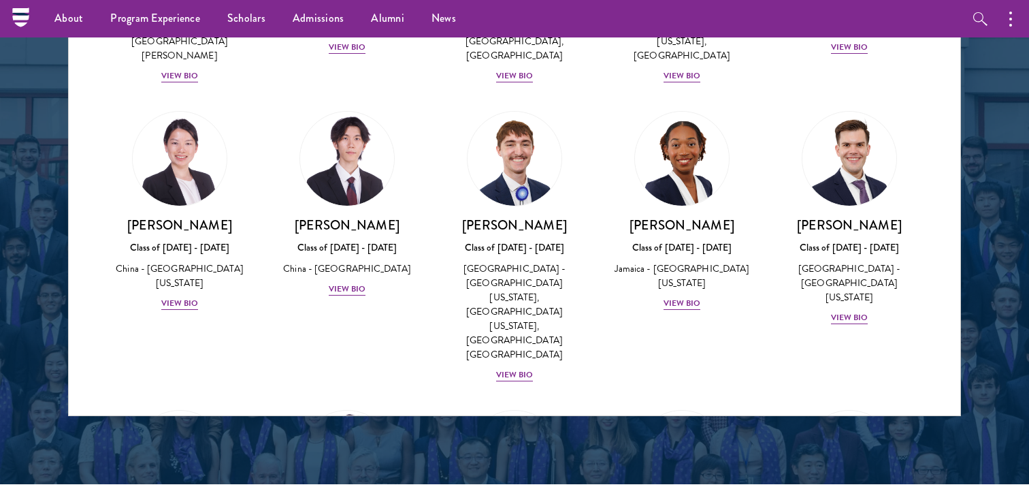
scroll to position [1802, 0]
